Goal: Subscribe to service/newsletter

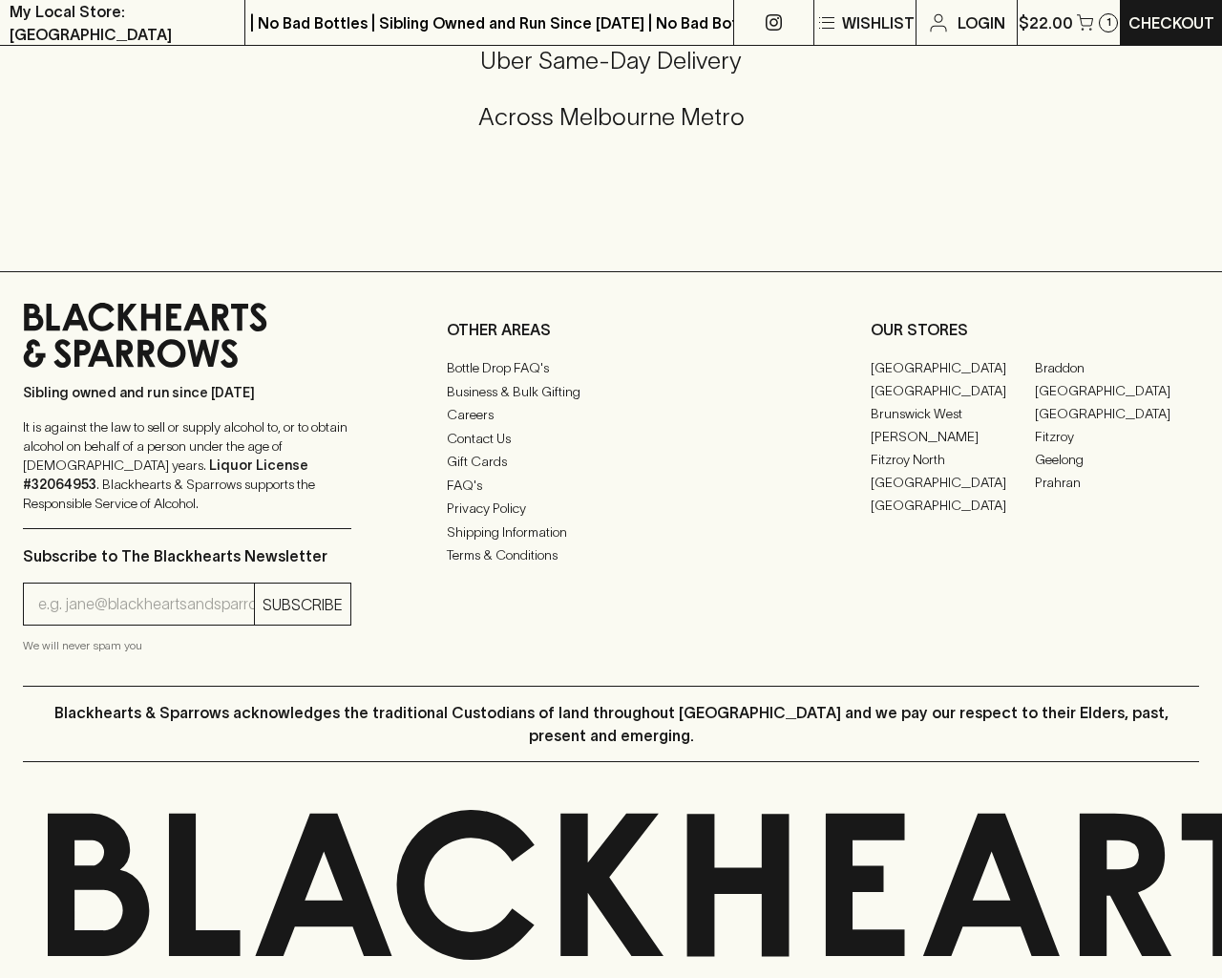
scroll to position [1011, 0]
type input "[EMAIL_ADDRESS]"
type input "1"
type input "e"
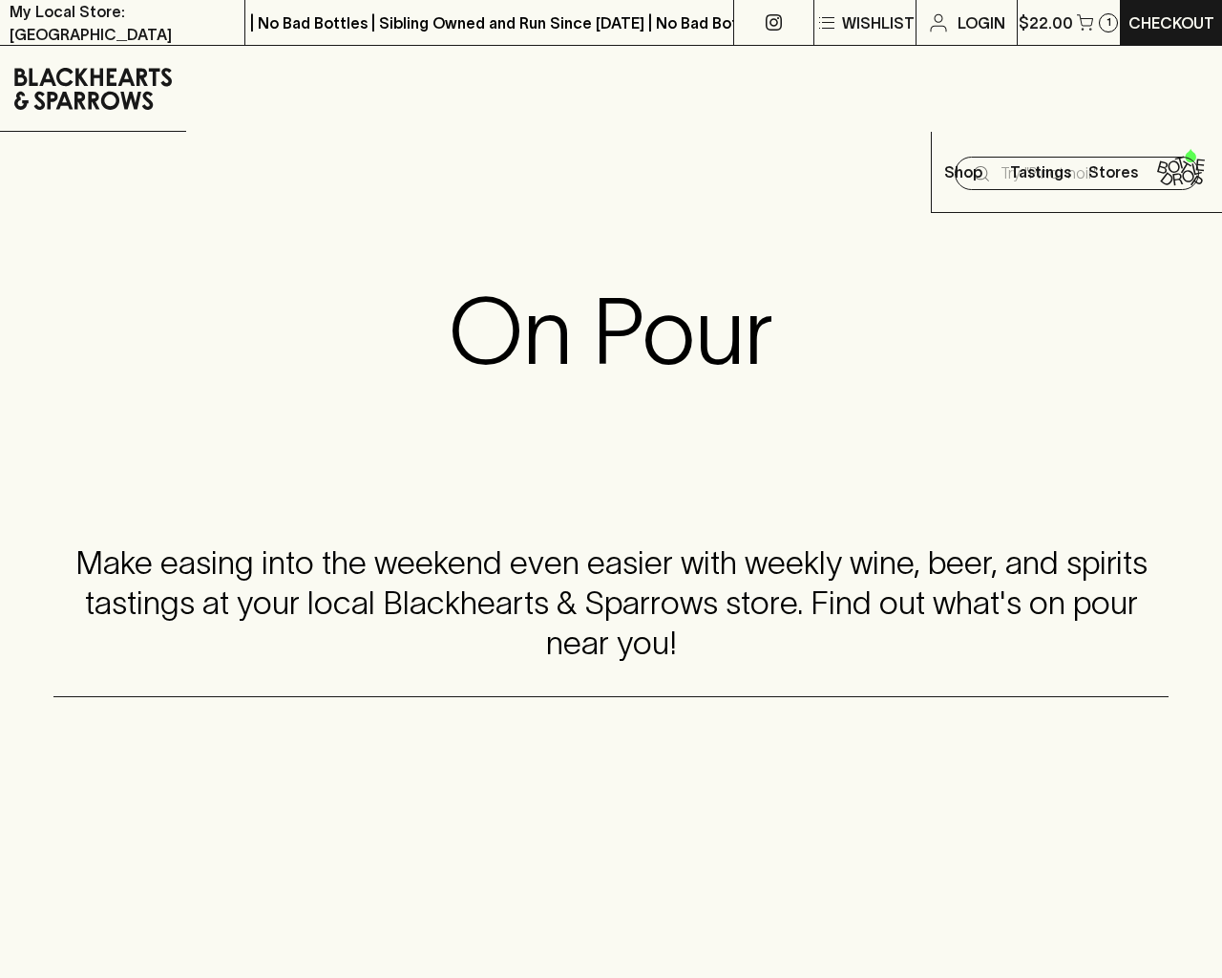
scroll to position [2243, 0]
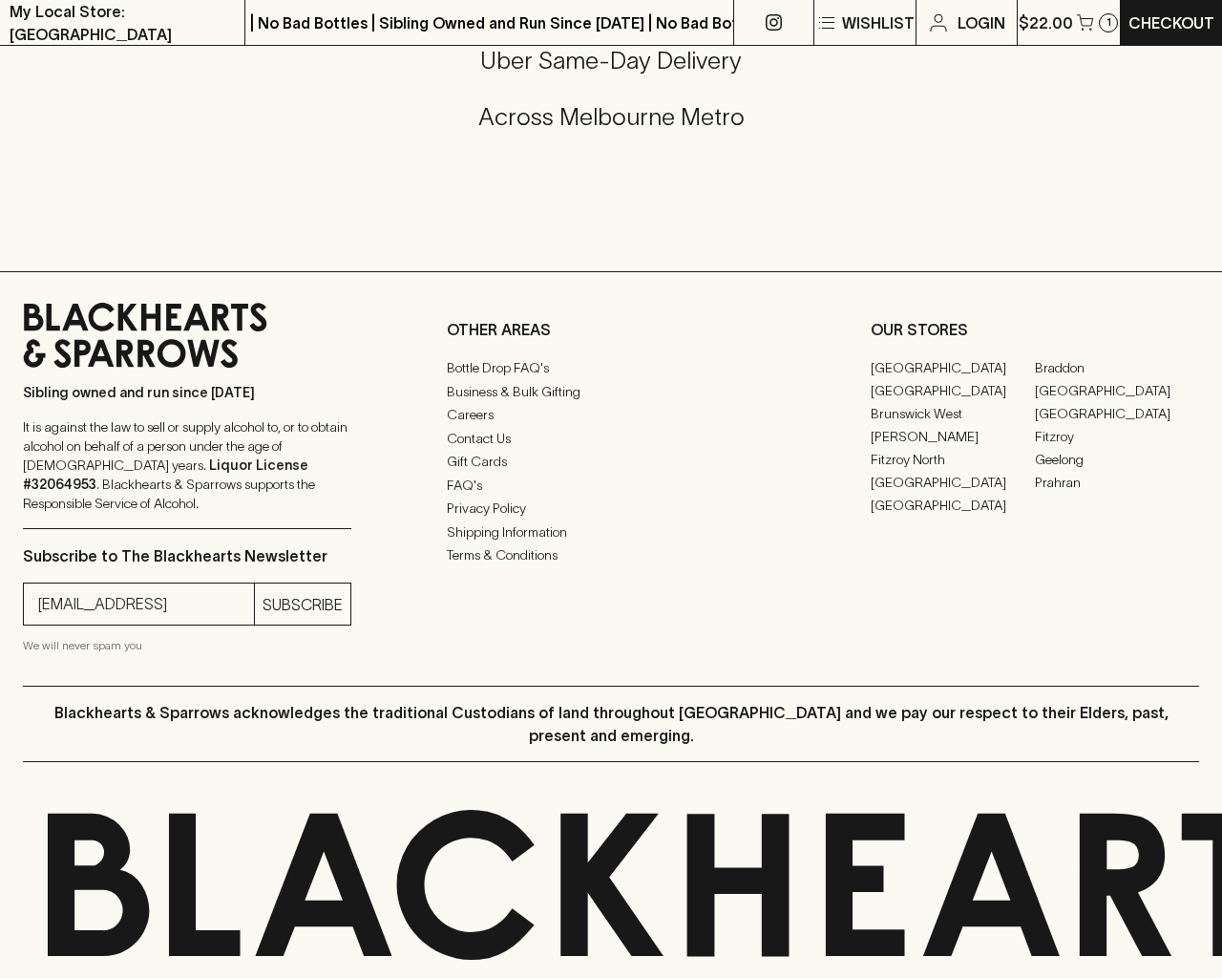
type input "[EMAIL_ADDRESS]"
type input "e"
type input "Elderton E Series Chardonnay 2023"
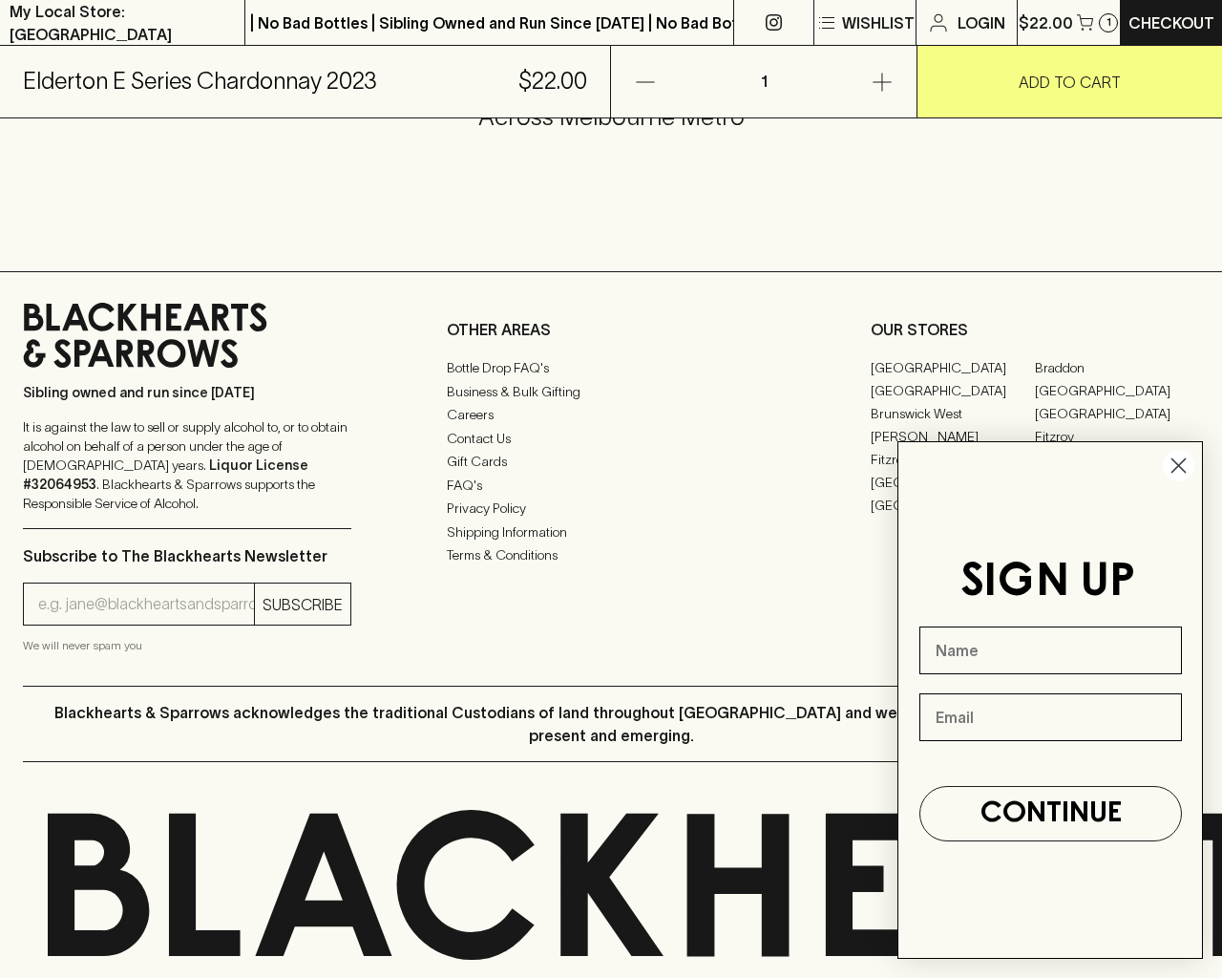
scroll to position [1152, 0]
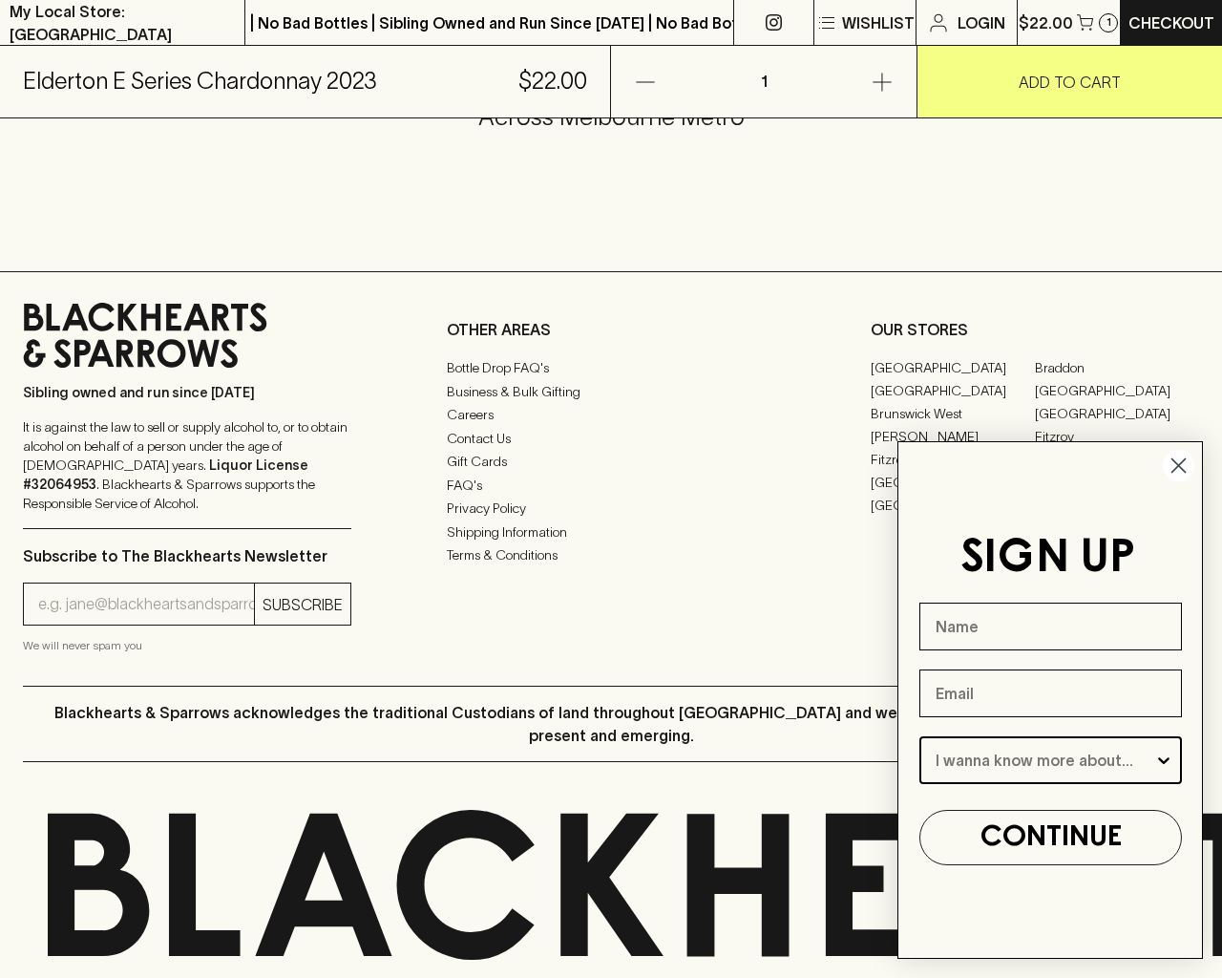
type input "Beer"
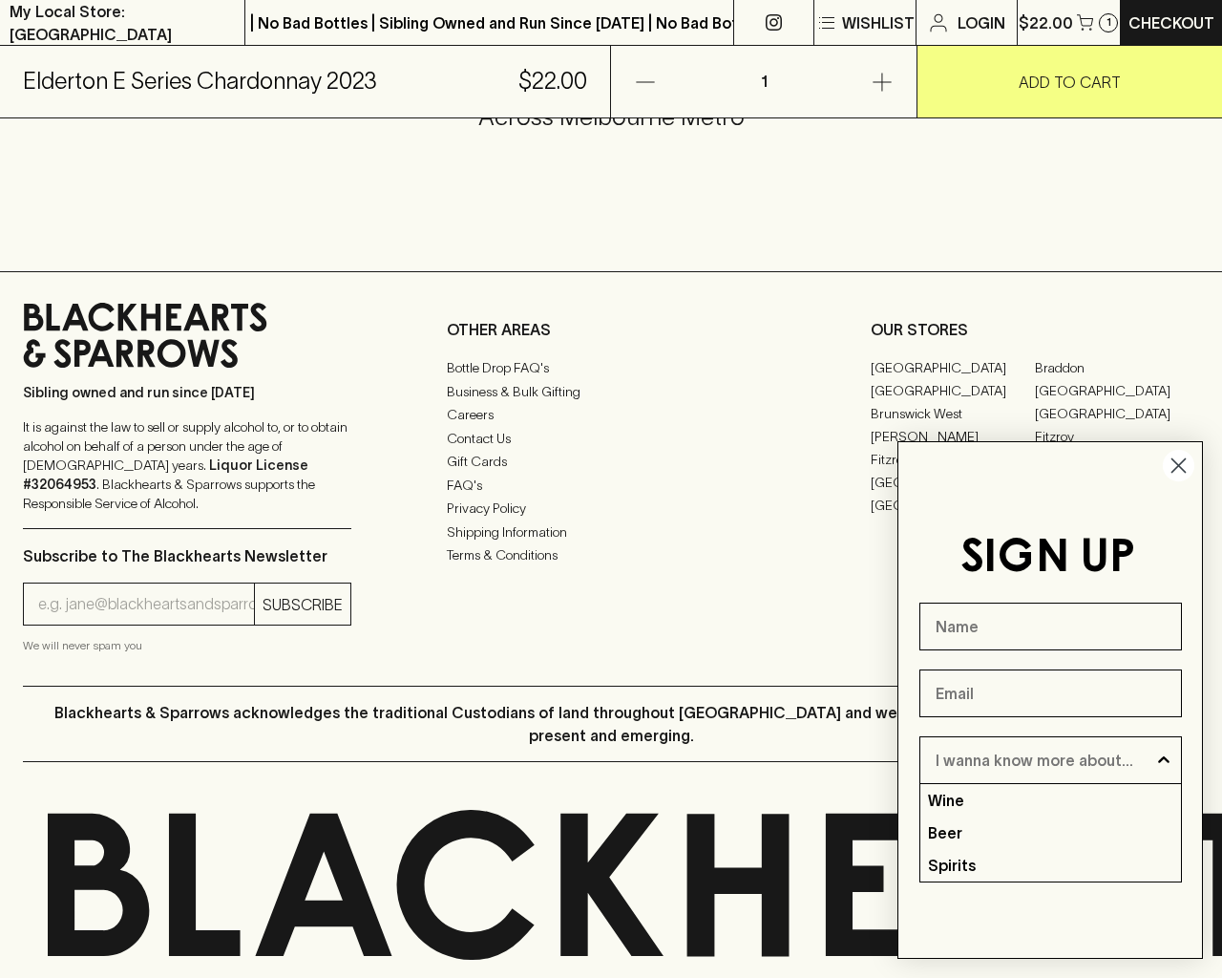
type input "e"
type input "[EMAIL_ADDRESS]"
